Goal: Task Accomplishment & Management: Manage account settings

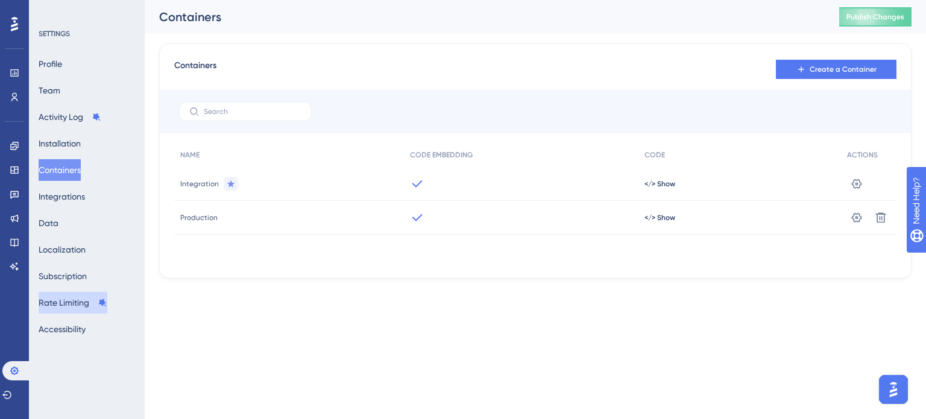
click at [82, 294] on button "Rate Limiting" at bounding box center [73, 303] width 69 height 22
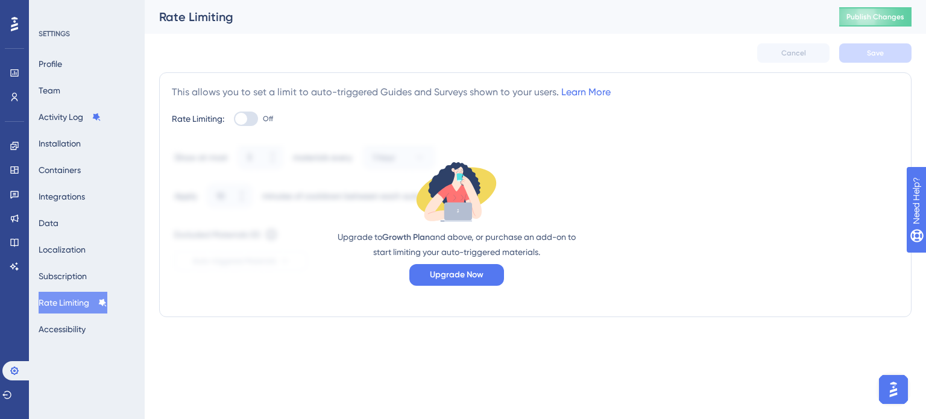
click at [231, 122] on div "Rate Limiting: Off" at bounding box center [535, 119] width 727 height 14
click at [238, 121] on div at bounding box center [241, 119] width 12 height 12
click at [234, 119] on input "Off" at bounding box center [233, 119] width 1 height 1
checkbox input "false"
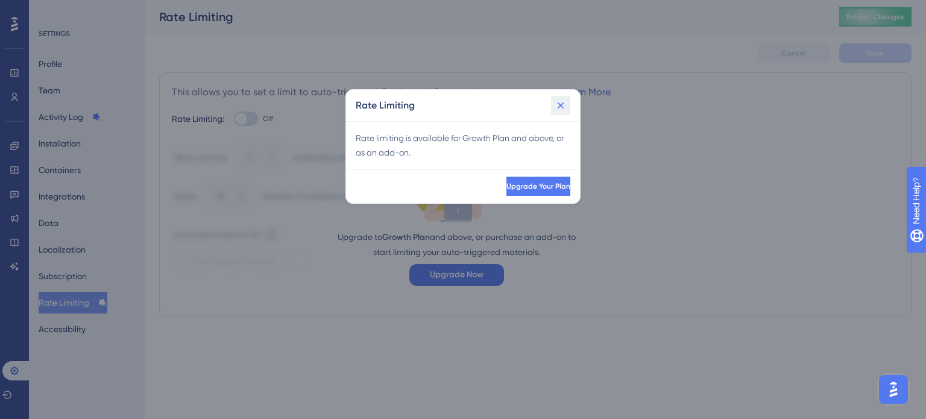
click at [561, 108] on icon at bounding box center [561, 105] width 12 height 12
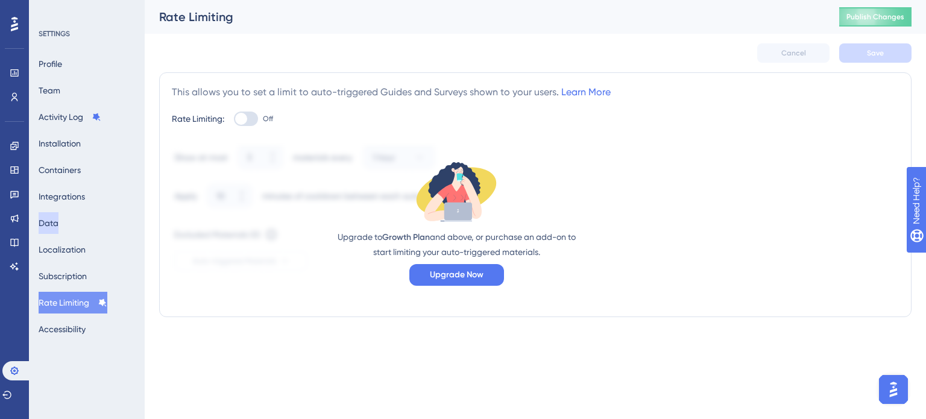
click at [58, 224] on button "Data" at bounding box center [49, 223] width 20 height 22
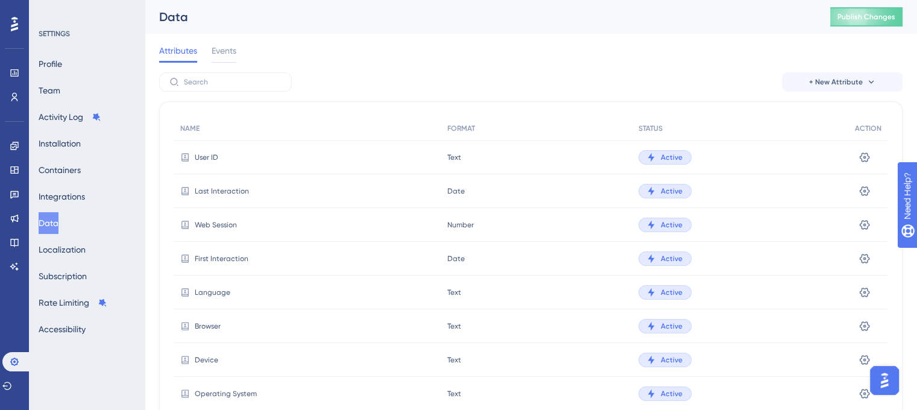
click at [186, 154] on icon at bounding box center [185, 157] width 10 height 10
click at [69, 140] on button "Installation" at bounding box center [60, 144] width 42 height 22
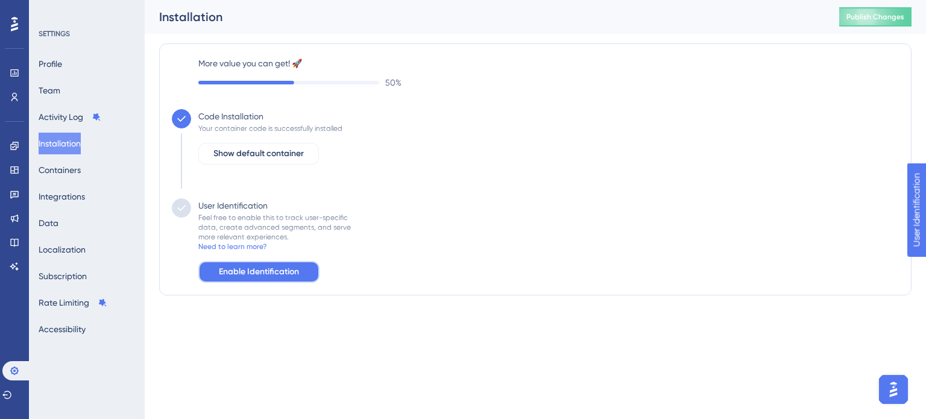
click at [300, 265] on button "Enable Identification" at bounding box center [258, 272] width 121 height 22
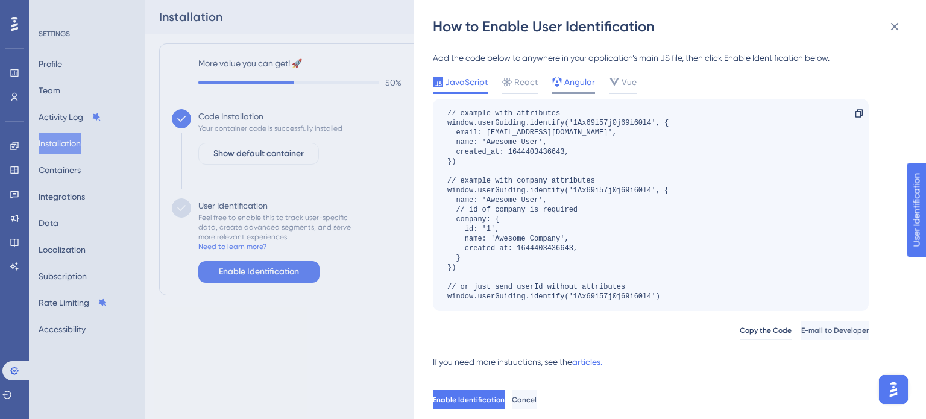
click at [574, 83] on span "Angular" at bounding box center [579, 82] width 31 height 14
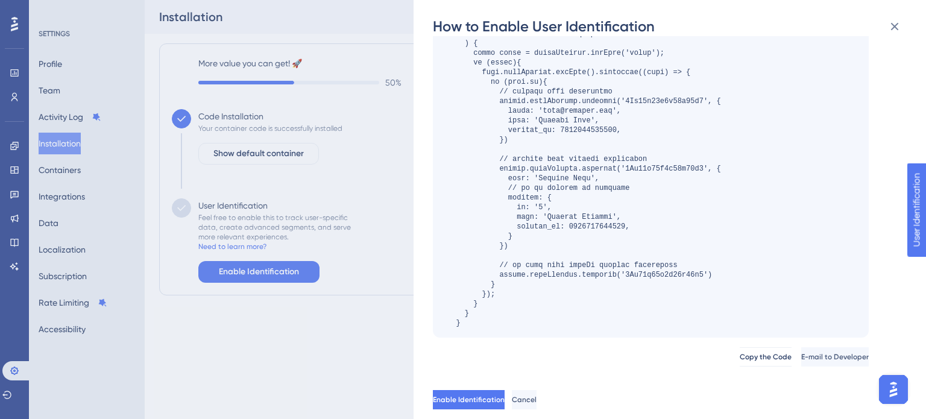
scroll to position [111, 0]
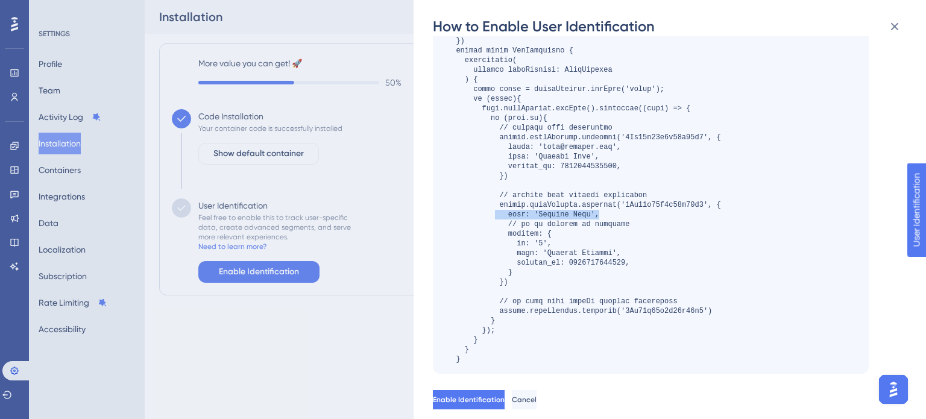
drag, startPoint x: 494, startPoint y: 212, endPoint x: 702, endPoint y: 214, distance: 208.0
click at [702, 214] on div at bounding box center [584, 181] width 274 height 366
click at [649, 186] on div at bounding box center [584, 181] width 274 height 366
click at [653, 190] on div at bounding box center [584, 181] width 274 height 366
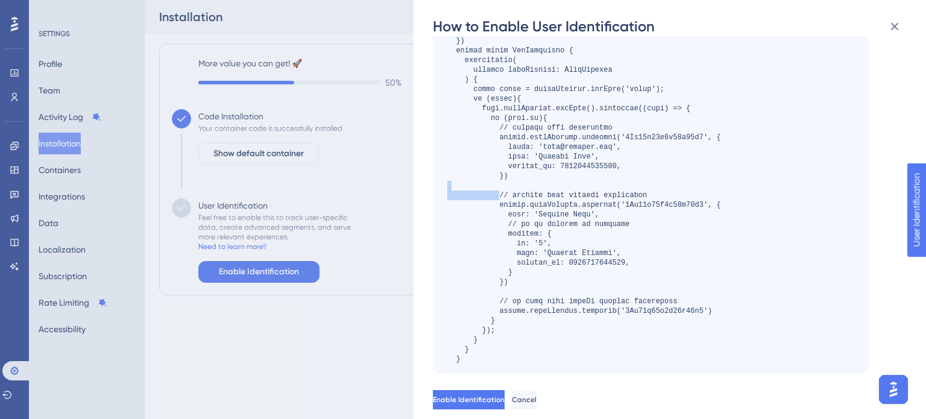
click at [653, 190] on div at bounding box center [584, 181] width 274 height 366
drag, startPoint x: 580, startPoint y: 134, endPoint x: 567, endPoint y: 130, distance: 13.9
click at [577, 132] on div at bounding box center [584, 181] width 274 height 366
click at [546, 115] on div at bounding box center [584, 181] width 274 height 366
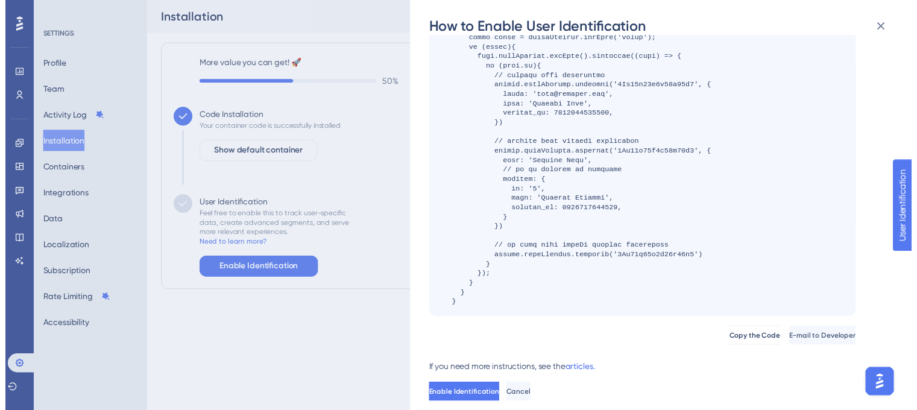
scroll to position [171, 0]
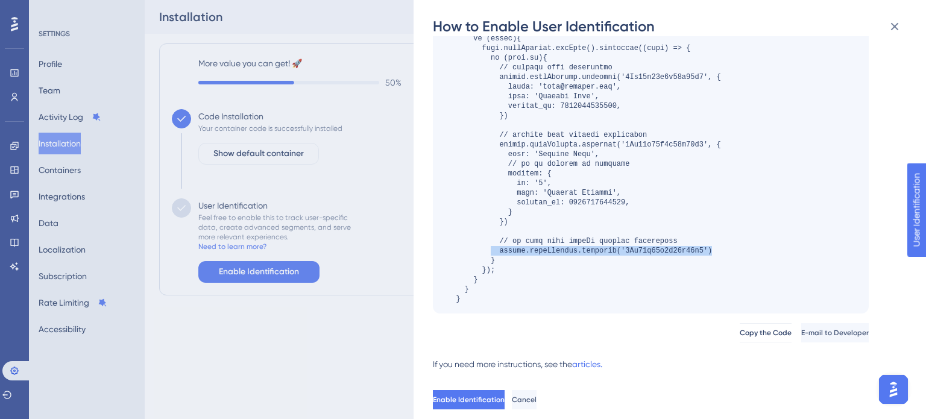
drag, startPoint x: 489, startPoint y: 250, endPoint x: 716, endPoint y: 250, distance: 226.6
click at [716, 250] on div at bounding box center [584, 120] width 274 height 366
copy div "window.userGuiding.identify('1Ax69i57j0j69i60l4')"
click at [779, 245] on div "Copy" at bounding box center [651, 121] width 436 height 386
click at [507, 393] on button "Enable Identification" at bounding box center [470, 399] width 74 height 19
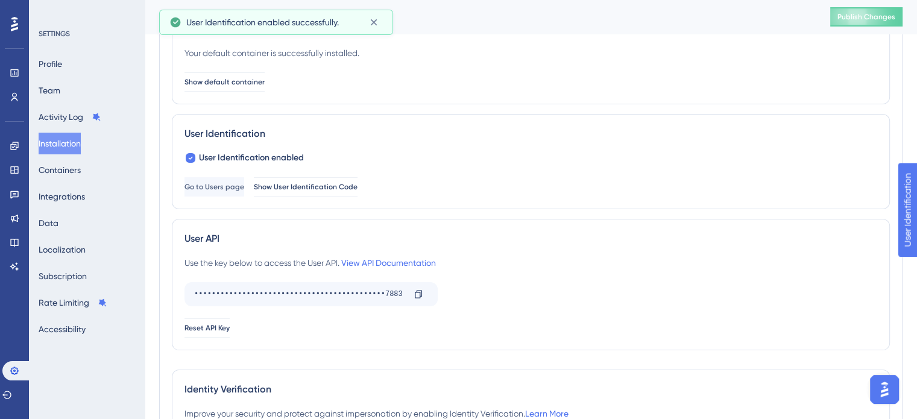
scroll to position [121, 0]
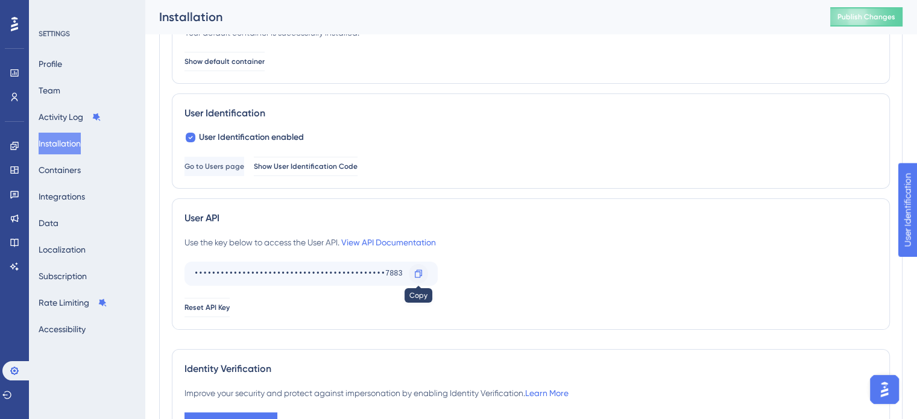
click at [420, 272] on icon at bounding box center [418, 273] width 7 height 8
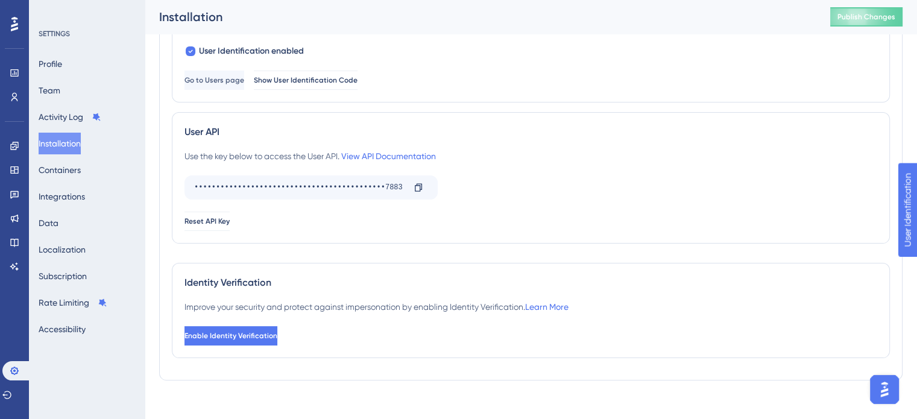
scroll to position [215, 0]
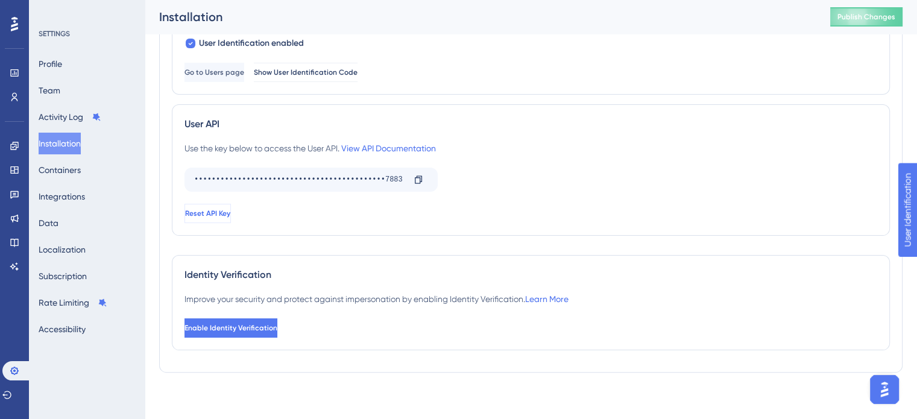
click at [230, 210] on span "Reset API Key" at bounding box center [207, 214] width 45 height 10
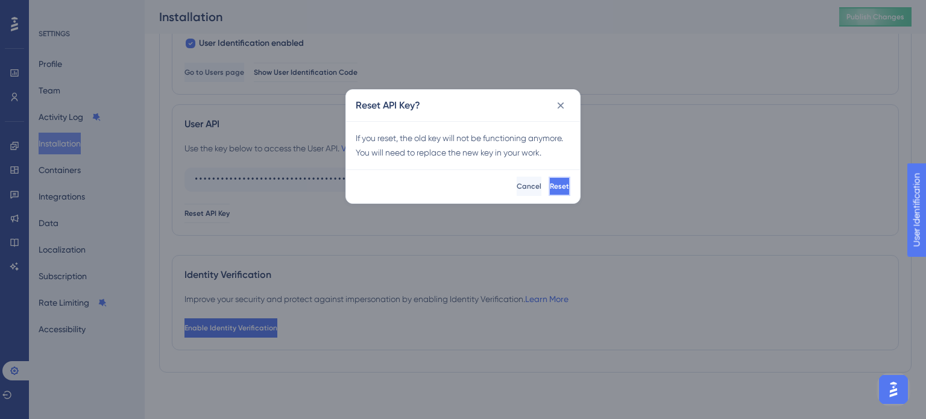
click at [550, 190] on span "Reset" at bounding box center [559, 186] width 19 height 10
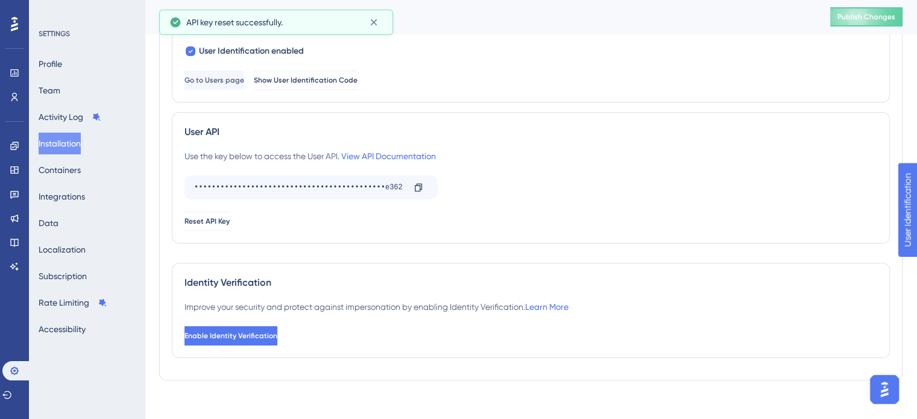
scroll to position [154, 0]
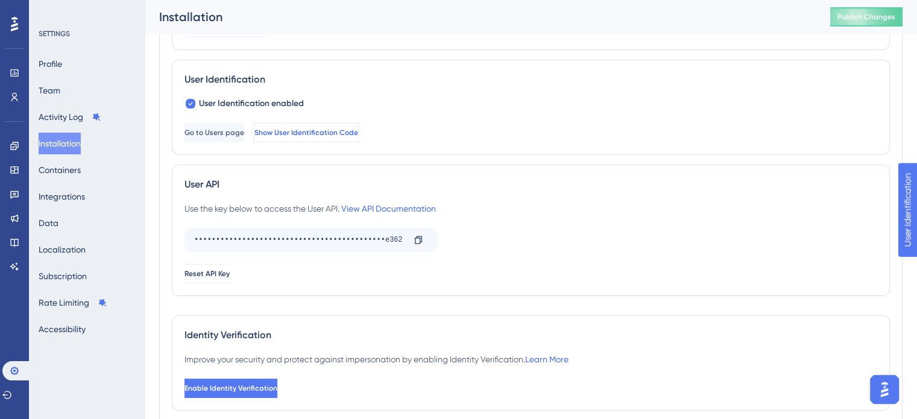
click at [359, 138] on button "Show User Identification Code" at bounding box center [306, 132] width 105 height 19
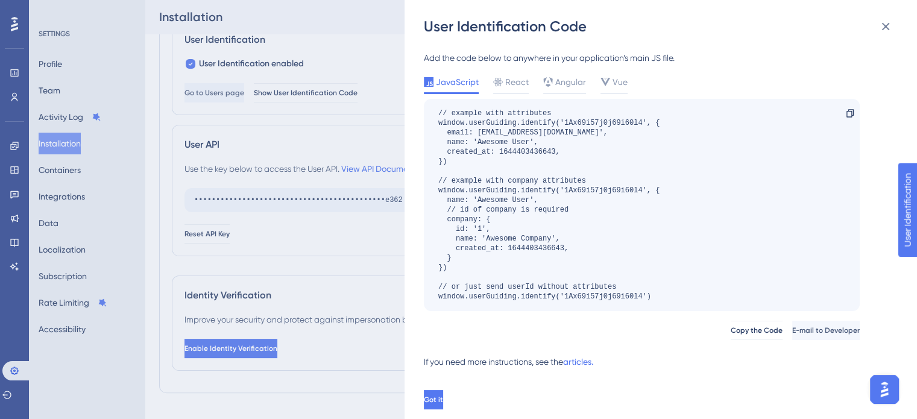
scroll to position [215, 0]
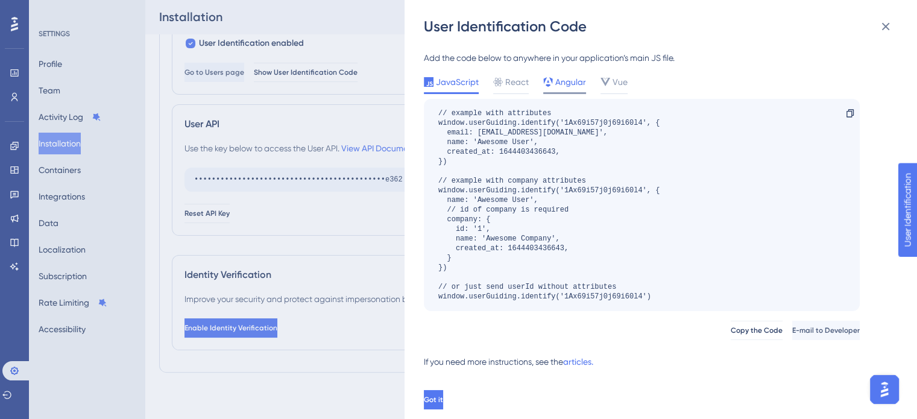
click at [559, 79] on span "Angular" at bounding box center [570, 82] width 31 height 14
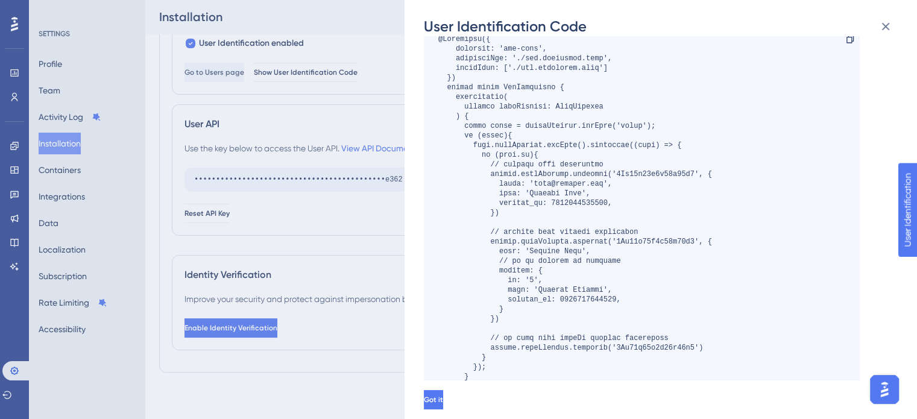
scroll to position [121, 0]
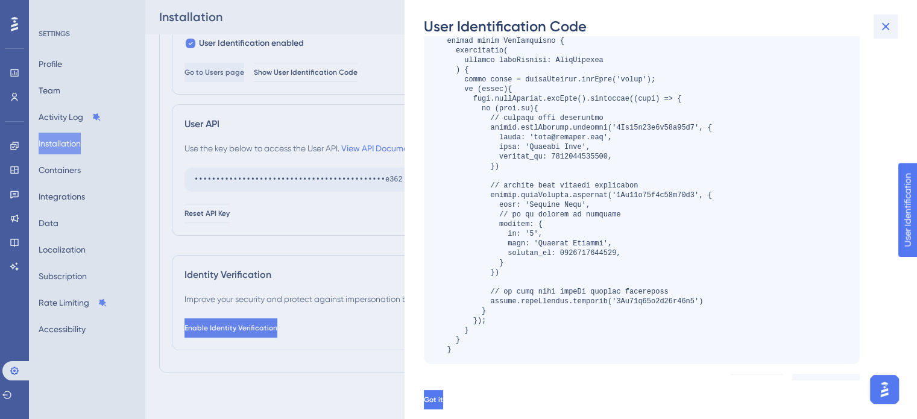
click at [883, 17] on button at bounding box center [885, 26] width 24 height 24
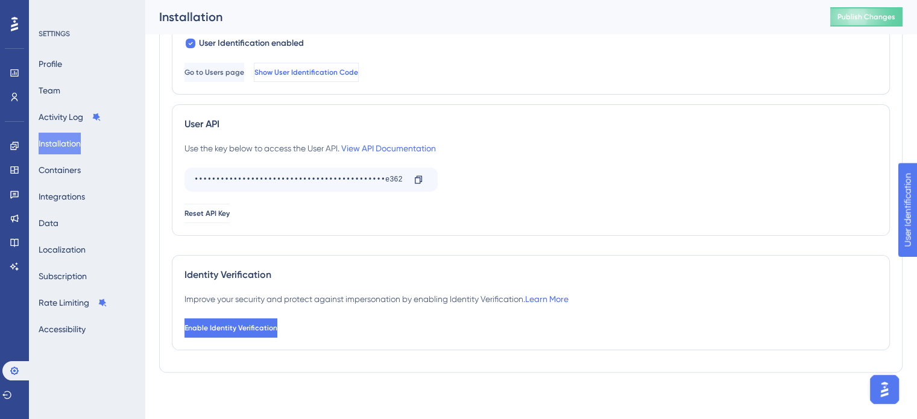
click at [354, 68] on span "Show User Identification Code" at bounding box center [306, 73] width 104 height 10
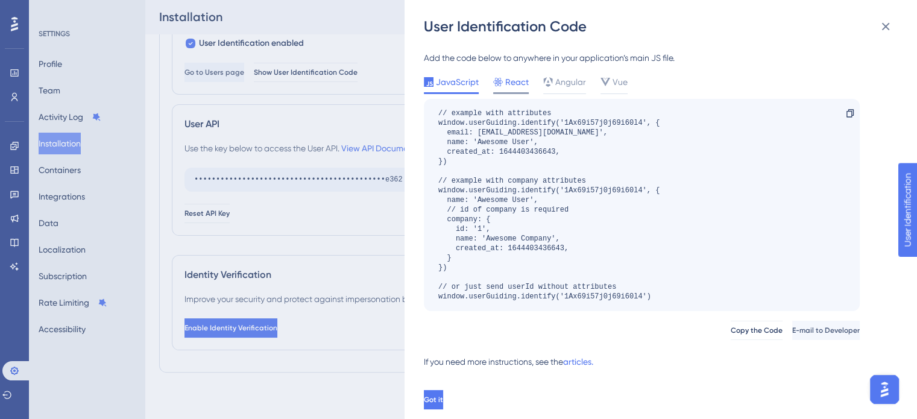
click at [519, 80] on span "React" at bounding box center [517, 82] width 24 height 14
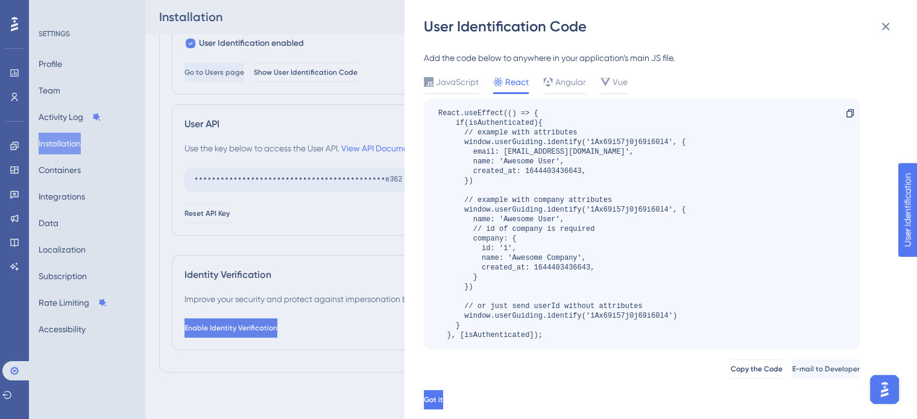
click at [555, 72] on div "Add the code below to anywhere in your application’s main JS file. JavaScript R…" at bounding box center [642, 234] width 436 height 366
drag, startPoint x: 579, startPoint y: 80, endPoint x: 587, endPoint y: 81, distance: 8.6
click at [578, 80] on span "Angular" at bounding box center [570, 82] width 31 height 14
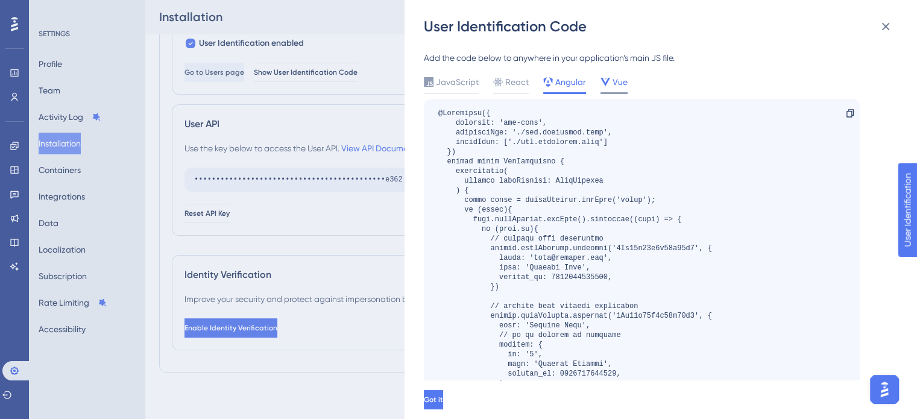
click at [600, 87] on div at bounding box center [605, 82] width 10 height 14
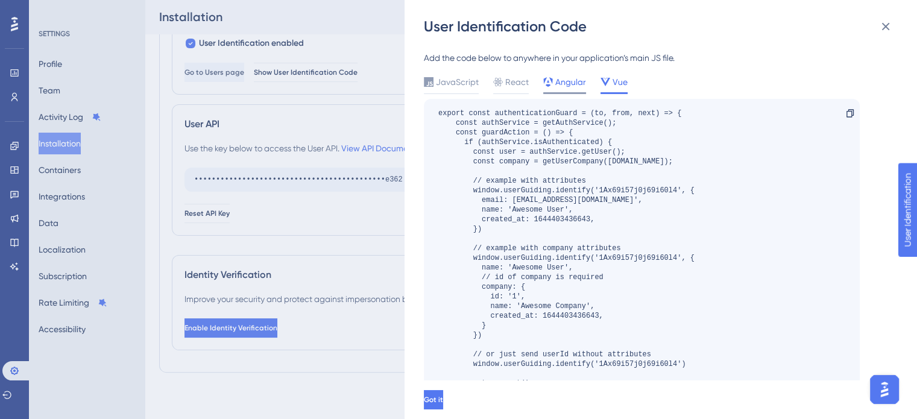
click at [555, 87] on span "Angular" at bounding box center [570, 82] width 31 height 14
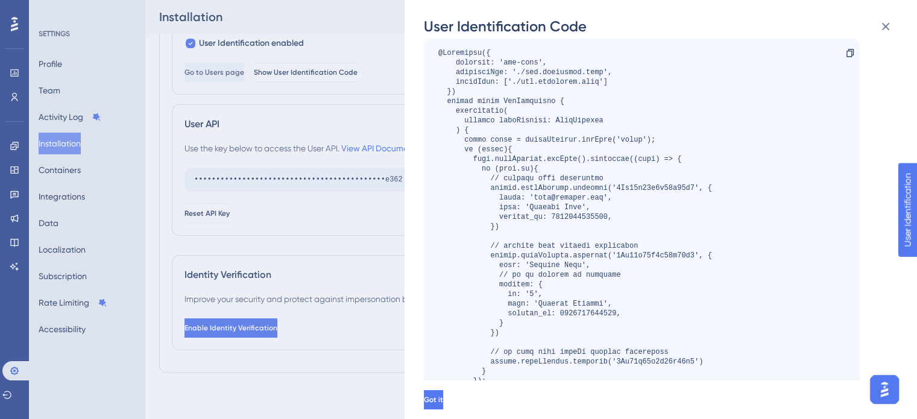
scroll to position [121, 0]
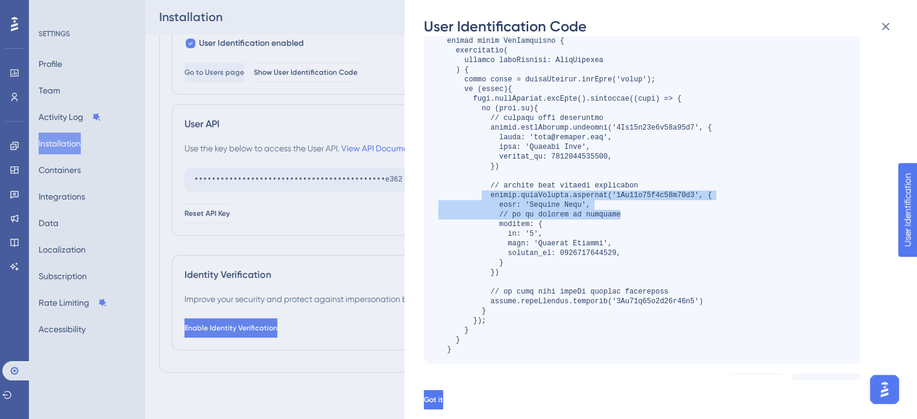
drag, startPoint x: 480, startPoint y: 193, endPoint x: 760, endPoint y: 216, distance: 281.2
click at [760, 216] on div "Copy" at bounding box center [642, 171] width 436 height 386
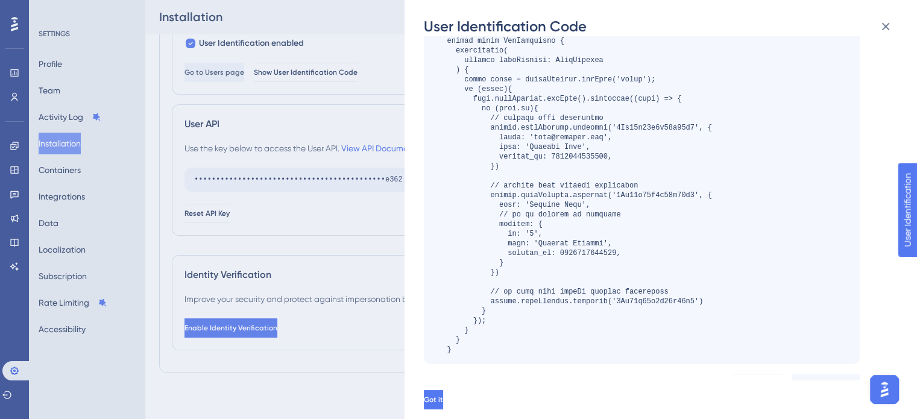
click at [745, 241] on div "Copy" at bounding box center [642, 171] width 436 height 386
drag, startPoint x: 488, startPoint y: 300, endPoint x: 704, endPoint y: 302, distance: 216.4
click at [704, 302] on div at bounding box center [575, 171] width 274 height 366
drag, startPoint x: 687, startPoint y: 295, endPoint x: 665, endPoint y: 302, distance: 22.7
click at [618, 298] on div at bounding box center [575, 171] width 274 height 366
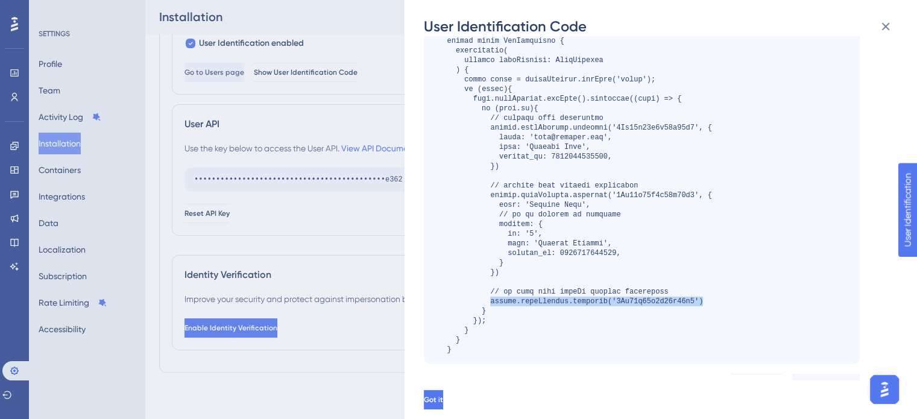
drag, startPoint x: 706, startPoint y: 301, endPoint x: 491, endPoint y: 300, distance: 214.6
click at [491, 300] on div at bounding box center [575, 171] width 274 height 366
click at [668, 300] on div at bounding box center [575, 171] width 274 height 366
click at [667, 300] on div at bounding box center [575, 171] width 274 height 366
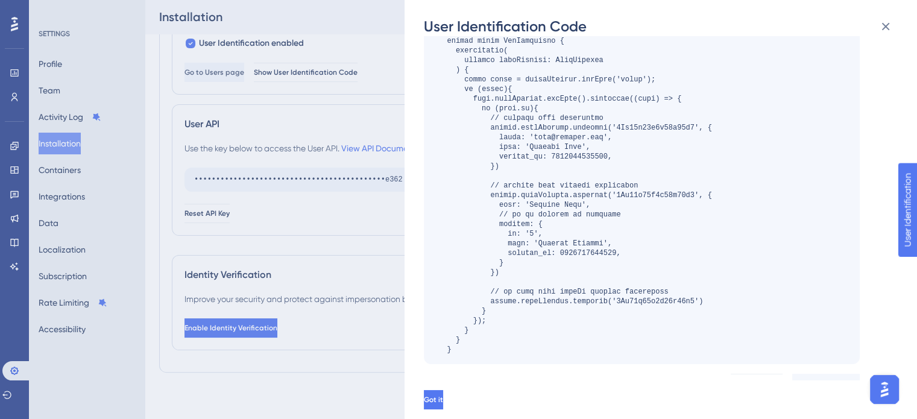
click at [714, 171] on div "Copy" at bounding box center [642, 171] width 436 height 386
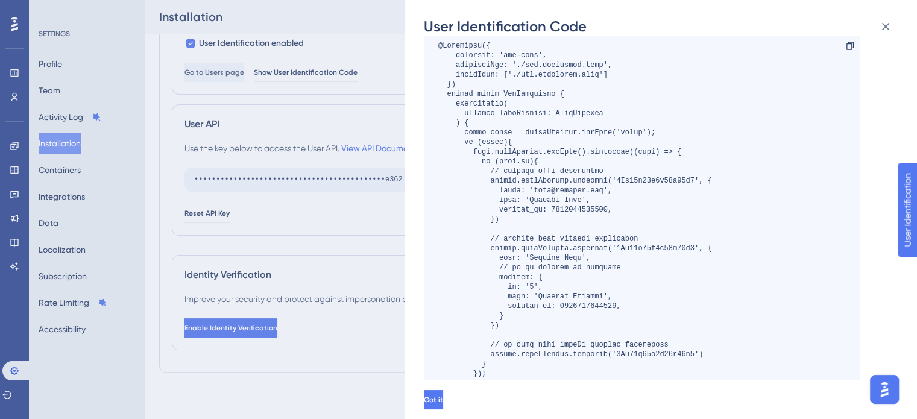
scroll to position [51, 0]
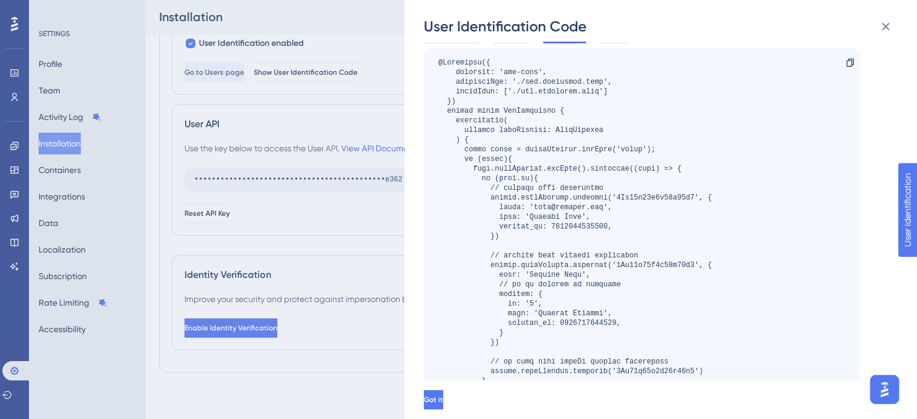
click at [846, 63] on icon at bounding box center [850, 63] width 10 height 10
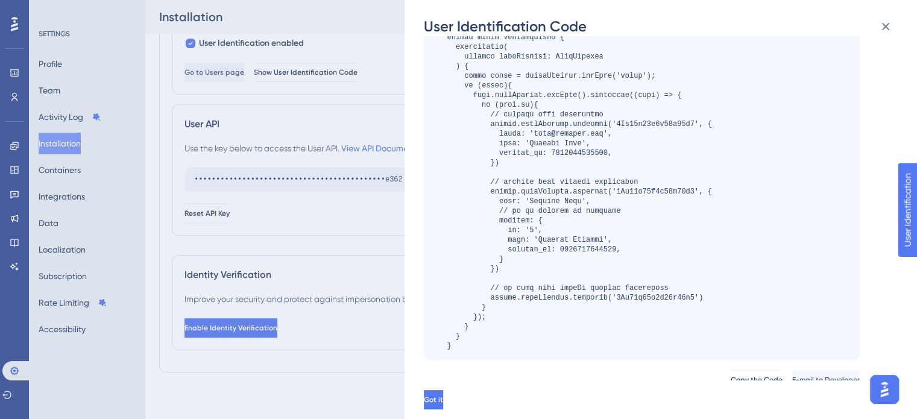
scroll to position [111, 0]
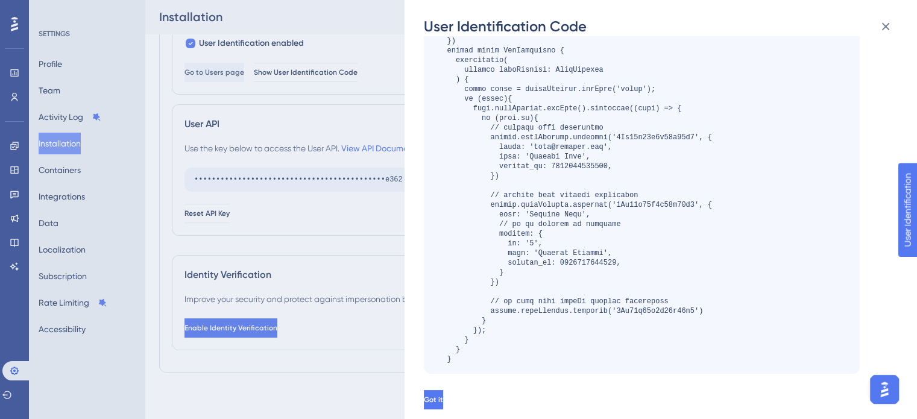
click at [483, 400] on div "Got it" at bounding box center [680, 399] width 512 height 39
click at [443, 403] on span "Got it" at bounding box center [433, 400] width 19 height 10
